Goal: Information Seeking & Learning: Learn about a topic

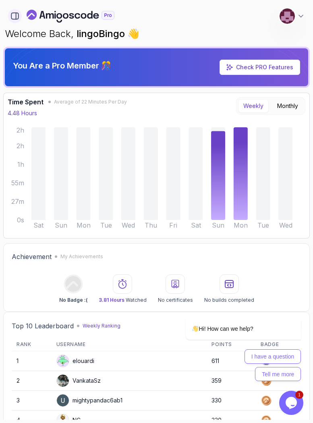
click at [13, 22] on button "button" at bounding box center [15, 16] width 14 height 14
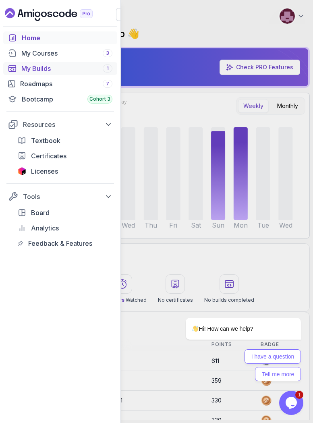
click at [53, 68] on div "My Builds 1" at bounding box center [66, 69] width 91 height 10
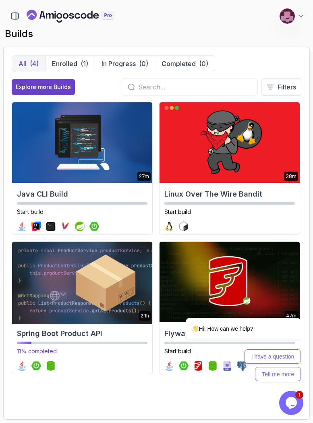
click at [113, 265] on img at bounding box center [81, 282] width 147 height 85
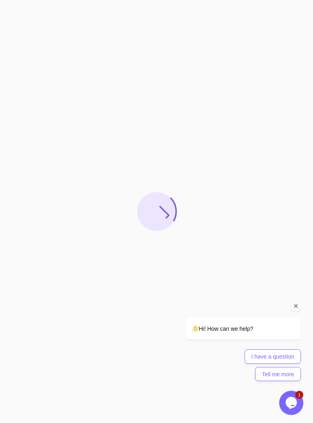
click at [297, 305] on icon "Chat attention grabber" at bounding box center [295, 306] width 7 height 7
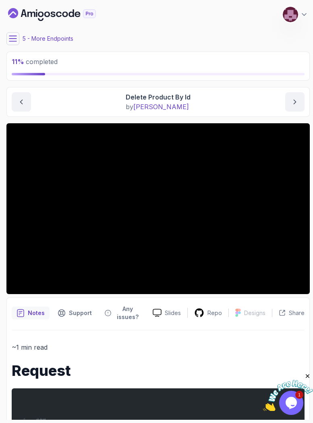
click at [16, 37] on icon at bounding box center [13, 39] width 8 height 8
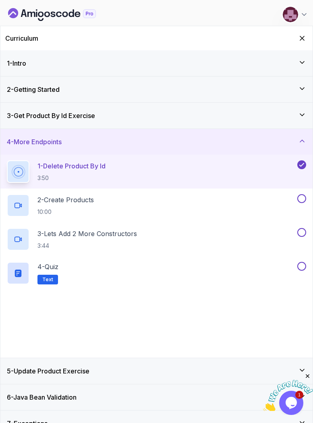
scroll to position [14, 0]
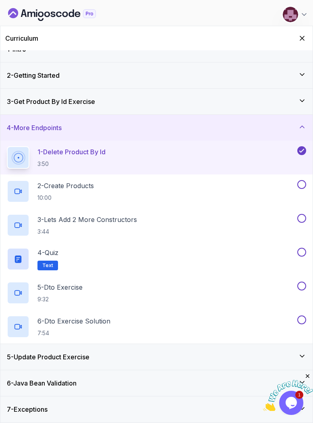
click at [94, 386] on div "6 - Java Bean Validation" at bounding box center [156, 383] width 299 height 10
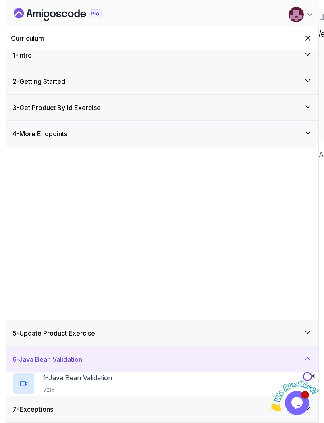
scroll to position [0, 0]
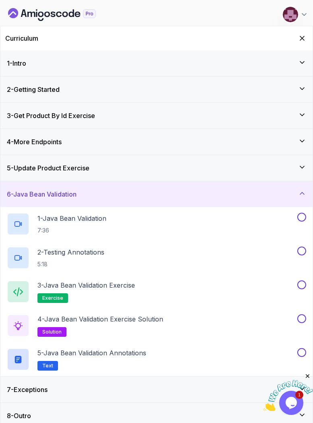
click at [89, 168] on h3 "5 - Update Product Exercise" at bounding box center [48, 168] width 83 height 10
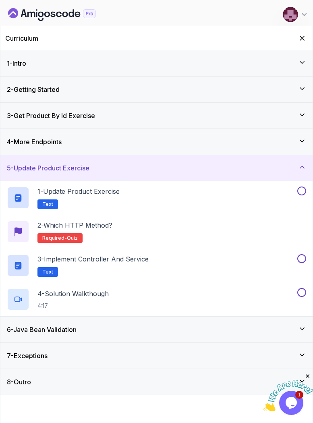
click at [81, 151] on div "4 - More Endpoints" at bounding box center [156, 142] width 312 height 26
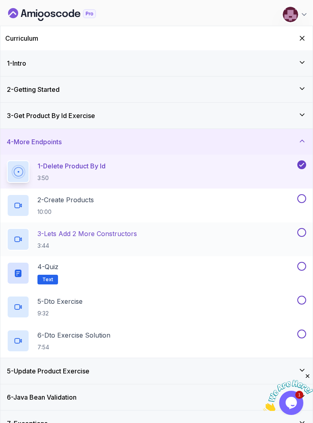
click at [66, 228] on div "3 - Lets Add 2 More Constructors 3:44" at bounding box center [151, 239] width 289 height 23
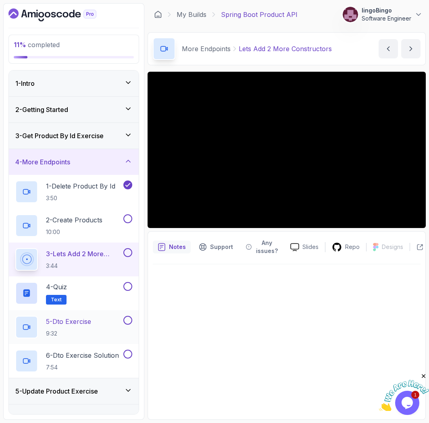
click at [67, 332] on p "9:32" at bounding box center [68, 334] width 45 height 8
